Goal: Task Accomplishment & Management: Manage account settings

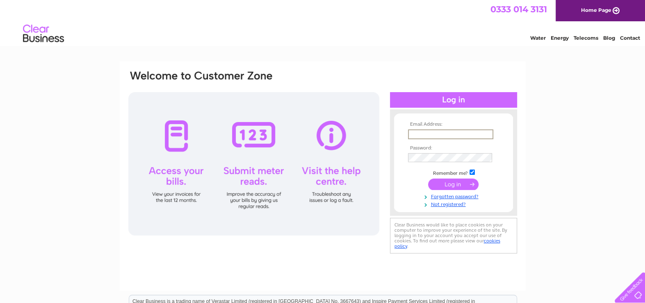
click at [449, 132] on input "text" at bounding box center [450, 135] width 85 height 10
click at [435, 135] on input "text" at bounding box center [450, 135] width 85 height 10
type input "abbi.smith@caltonhouse.co.uk"
click at [451, 185] on input "submit" at bounding box center [453, 184] width 50 height 11
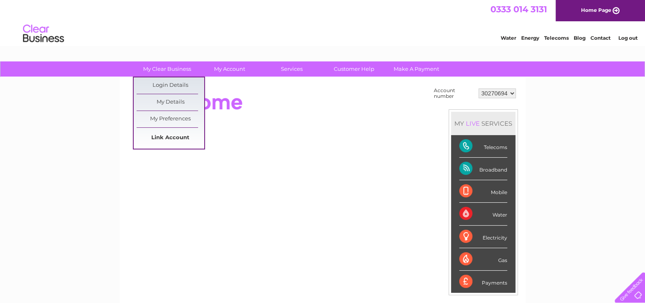
click at [172, 136] on link "Link Account" at bounding box center [171, 138] width 68 height 16
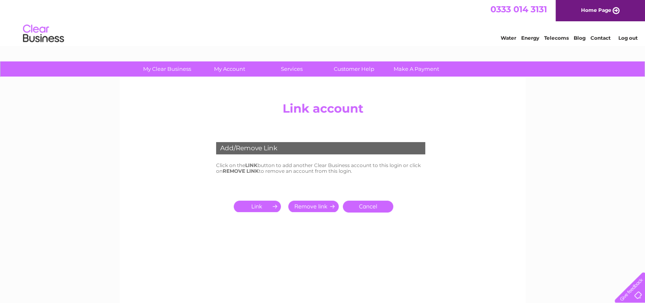
click at [259, 207] on input "submit" at bounding box center [259, 206] width 50 height 11
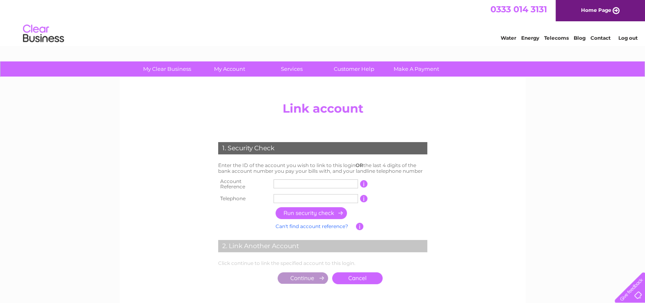
click at [291, 182] on input "text" at bounding box center [315, 184] width 84 height 9
click at [362, 196] on input "button" at bounding box center [364, 198] width 8 height 7
click at [319, 185] on input "20002644" at bounding box center [315, 184] width 84 height 9
drag, startPoint x: 309, startPoint y: 185, endPoint x: 258, endPoint y: 180, distance: 51.0
click at [258, 180] on tr "Account Reference 20002644 This should appear at the top of your bill and its t…" at bounding box center [322, 184] width 213 height 16
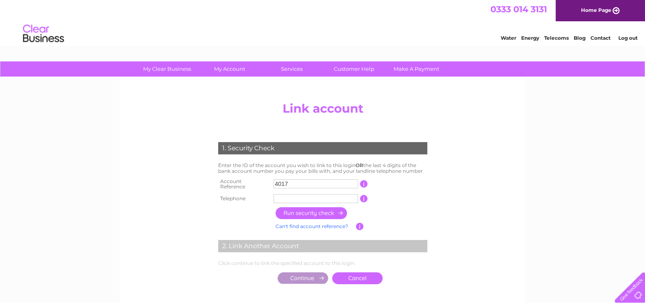
type input "4017"
click at [280, 195] on input "text" at bounding box center [315, 198] width 84 height 9
type input "01209714222"
click at [314, 210] on input "button" at bounding box center [312, 213] width 72 height 12
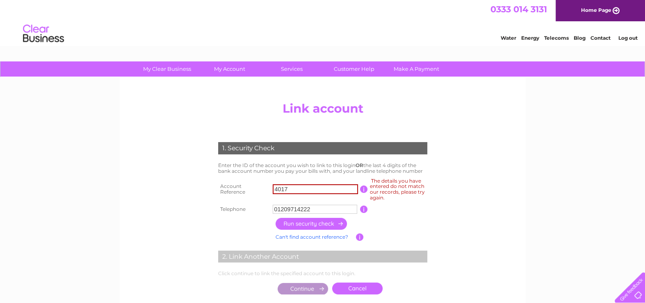
drag, startPoint x: 296, startPoint y: 189, endPoint x: 267, endPoint y: 187, distance: 28.8
click at [267, 187] on tr "Account Reference 4017 The details you have entered do not match our records, p…" at bounding box center [322, 189] width 213 height 27
type input "264499"
click at [302, 225] on input "button" at bounding box center [312, 224] width 72 height 12
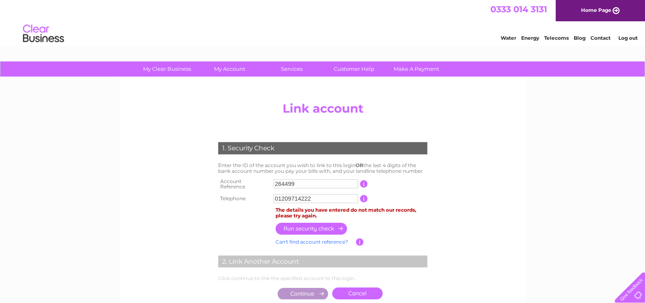
click at [275, 182] on input "264499" at bounding box center [315, 184] width 84 height 9
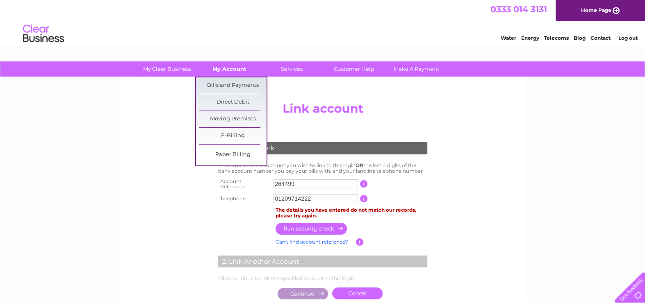
click at [240, 71] on link "My Account" at bounding box center [230, 69] width 68 height 15
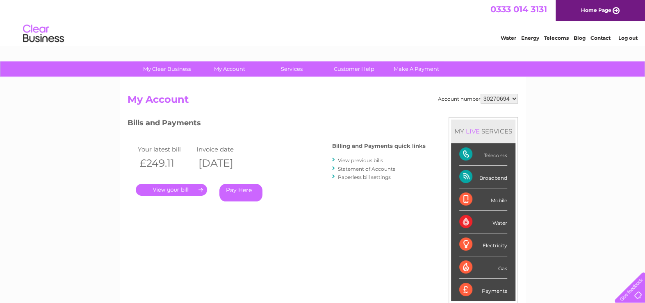
click at [514, 98] on select "30270694" at bounding box center [499, 99] width 37 height 10
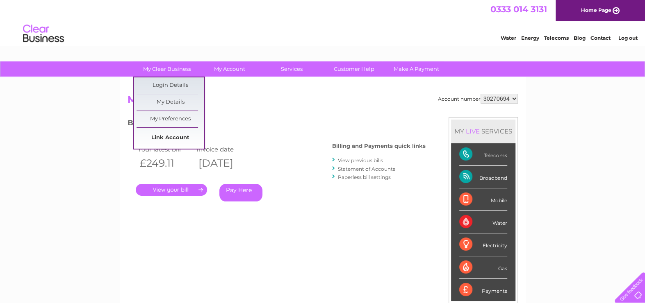
click at [172, 135] on link "Link Account" at bounding box center [171, 138] width 68 height 16
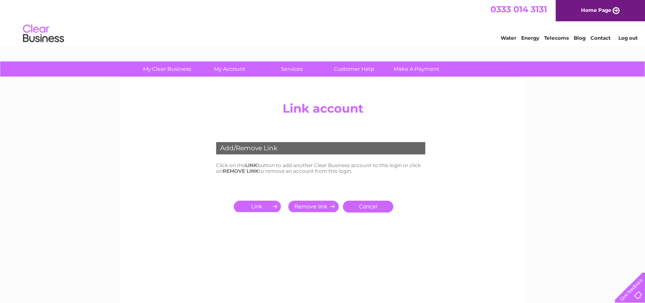
click at [258, 211] on input "submit" at bounding box center [259, 206] width 50 height 11
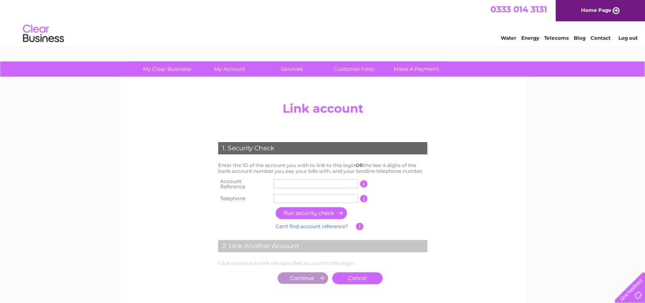
click at [291, 182] on input "text" at bounding box center [315, 184] width 84 height 9
type input "1325399"
click at [296, 198] on input "text" at bounding box center [315, 198] width 84 height 9
type input "01209714222"
click at [311, 210] on input "button" at bounding box center [312, 213] width 72 height 12
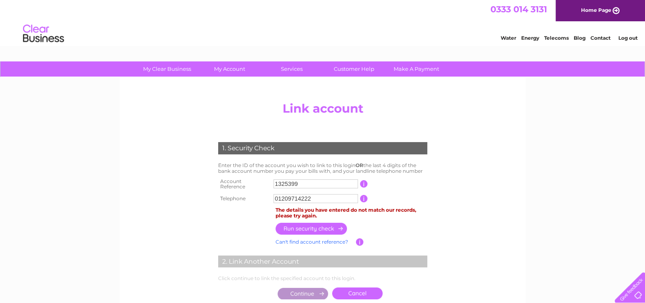
click at [318, 196] on input "01209714222" at bounding box center [315, 198] width 84 height 9
drag, startPoint x: 318, startPoint y: 196, endPoint x: 265, endPoint y: 194, distance: 53.0
click at [265, 194] on tr "Telephone 01209714222 1 of the landline telephone numbers you have given us" at bounding box center [322, 198] width 213 height 13
click at [254, 227] on th at bounding box center [244, 229] width 57 height 16
click at [632, 37] on link "Log out" at bounding box center [627, 38] width 19 height 6
